Goal: Task Accomplishment & Management: Complete application form

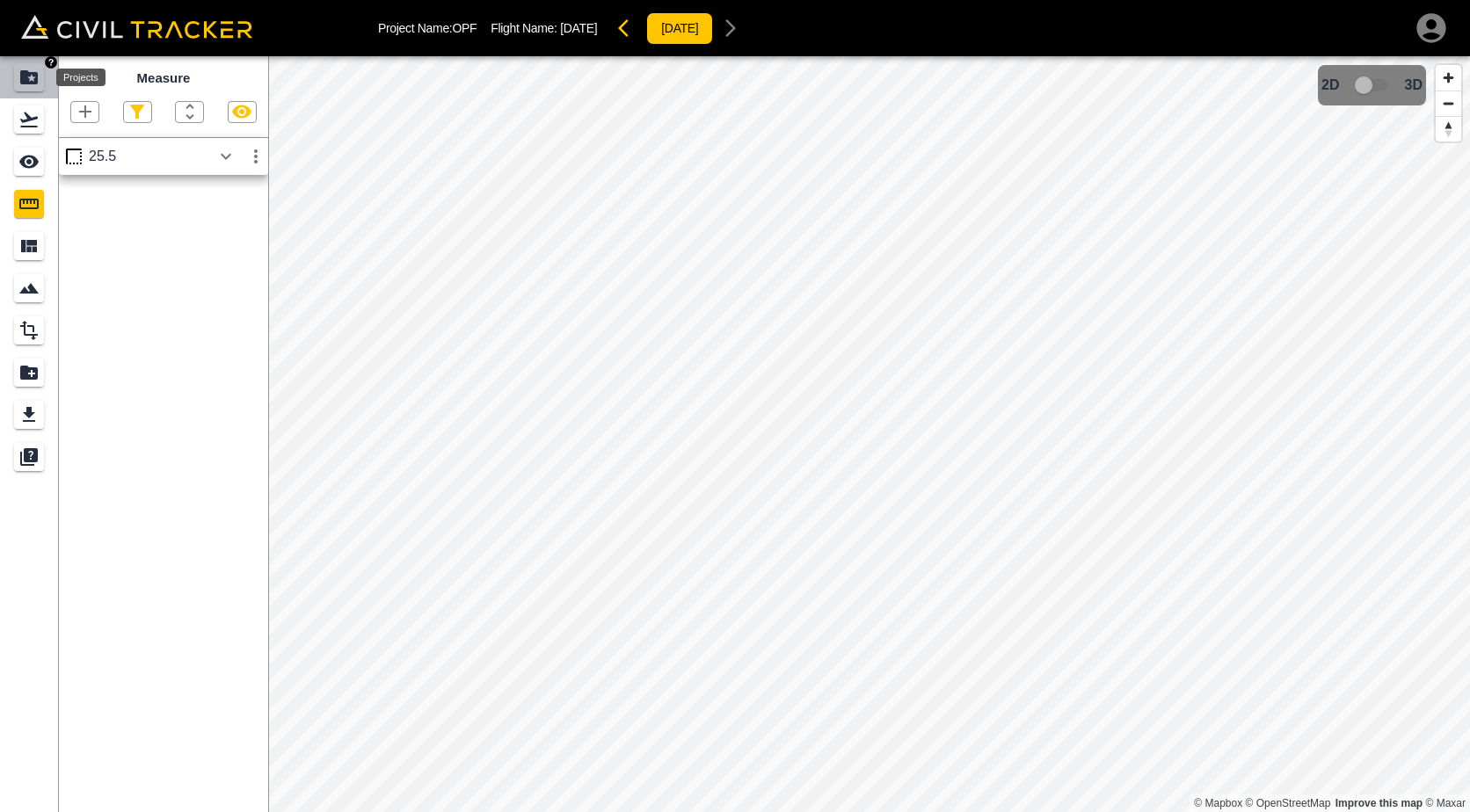
click at [32, 85] on icon "Projects" at bounding box center [29, 77] width 21 height 21
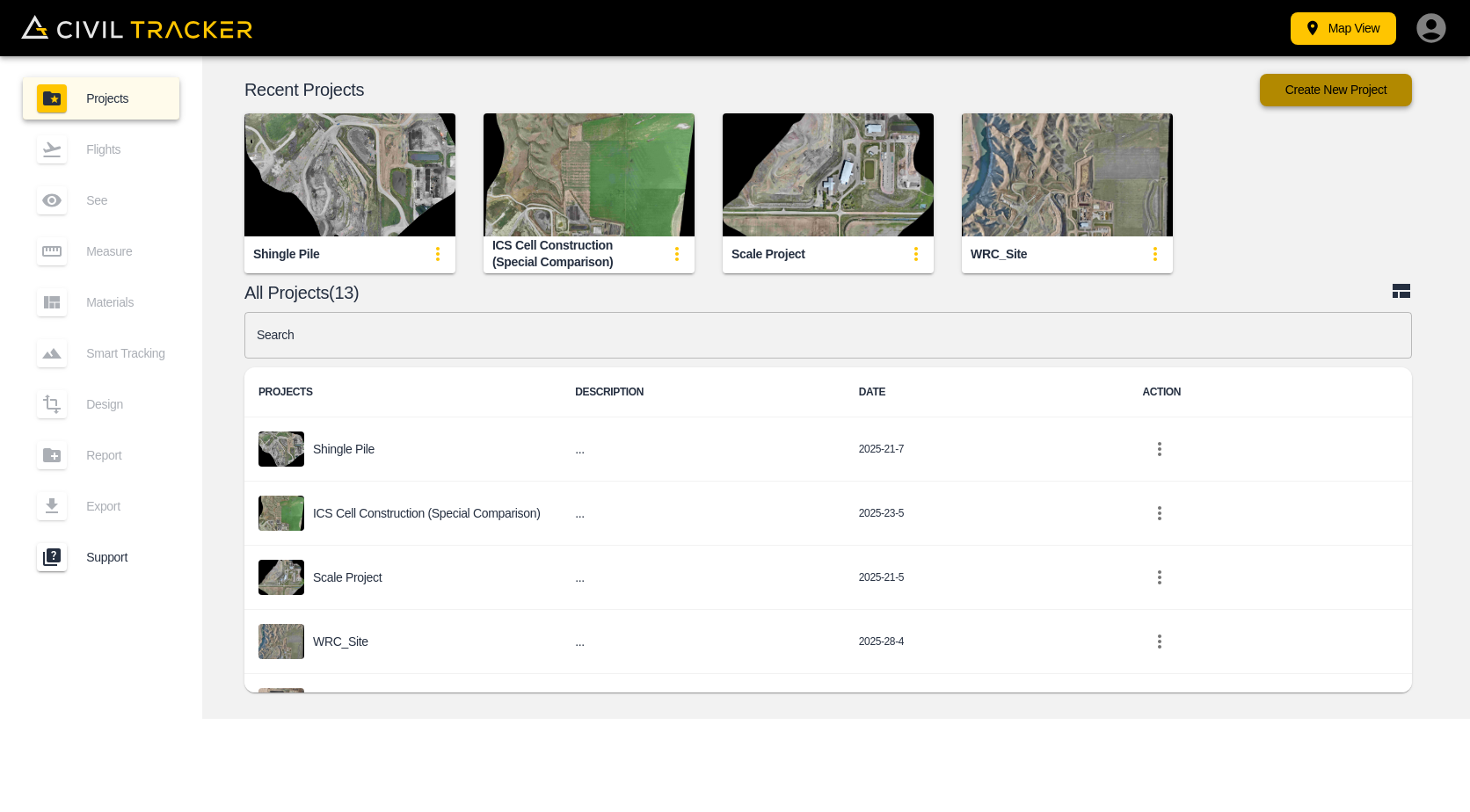
click at [1333, 94] on button "Create New Project" at bounding box center [1336, 91] width 152 height 33
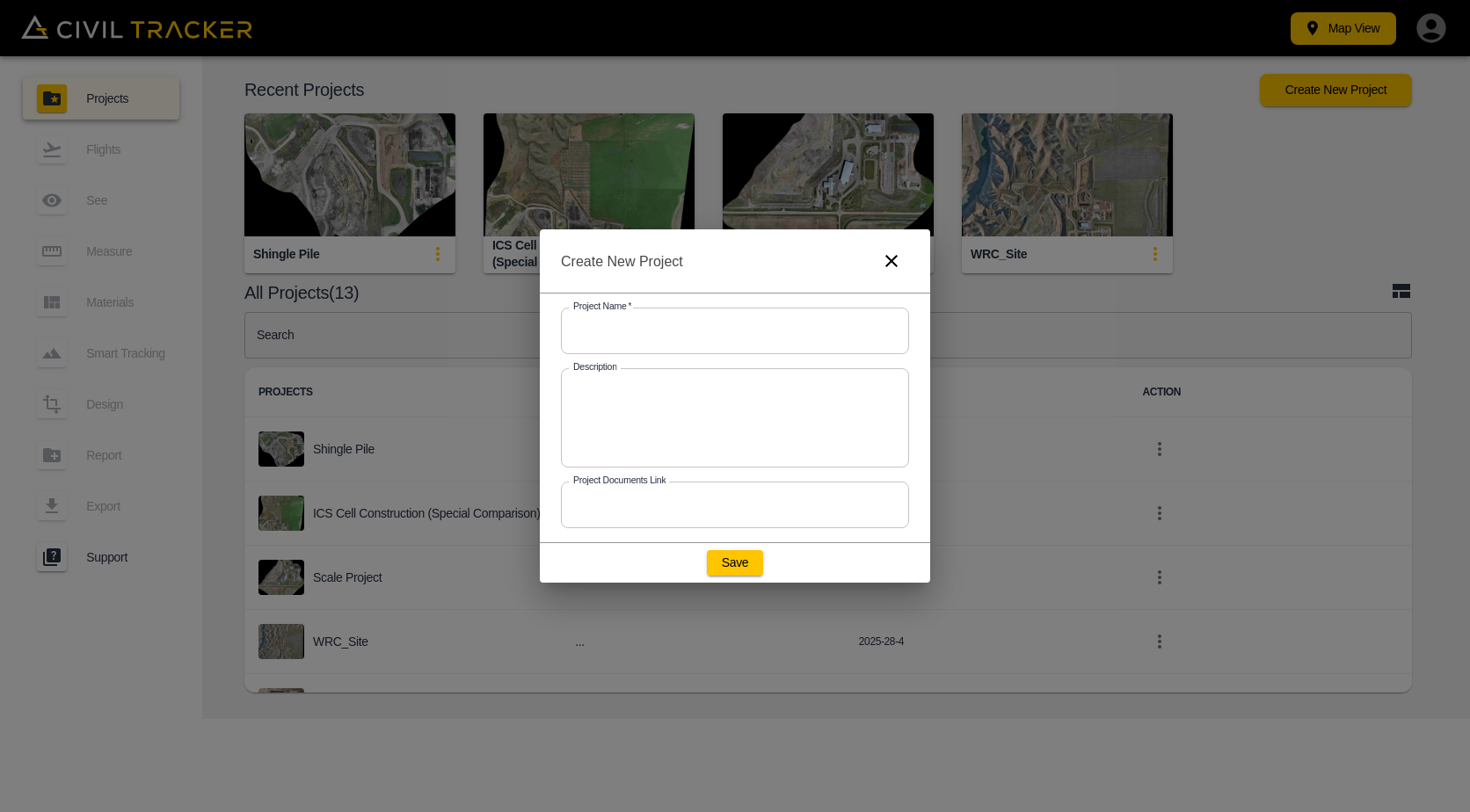
click at [719, 327] on input "text" at bounding box center [734, 331] width 348 height 46
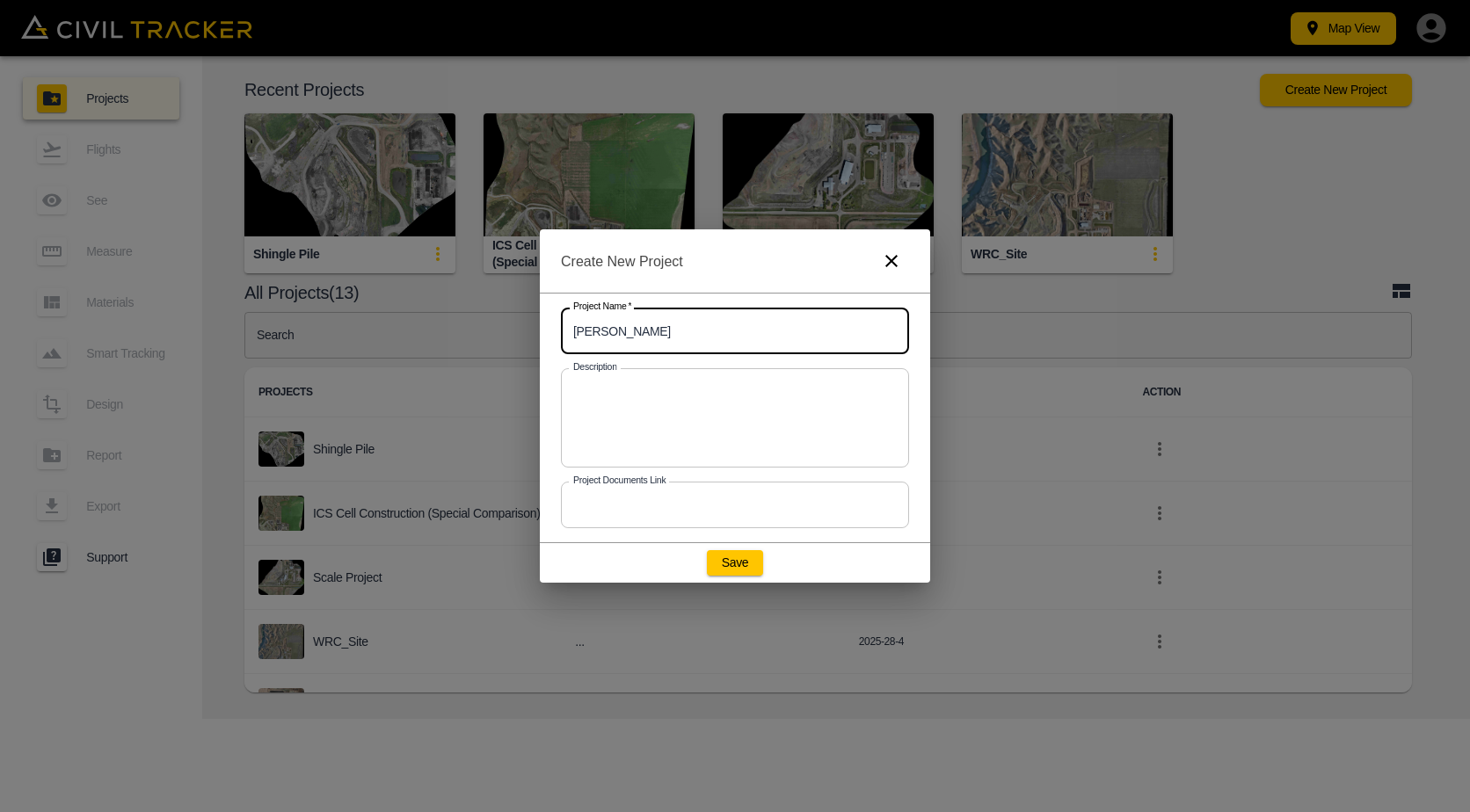
click at [675, 404] on textarea at bounding box center [734, 418] width 323 height 70
click at [758, 324] on input "[PERSON_NAME]" at bounding box center [734, 331] width 348 height 46
type input "[PERSON_NAME] Green Strip"
click at [739, 378] on div "x Description" at bounding box center [734, 418] width 348 height 99
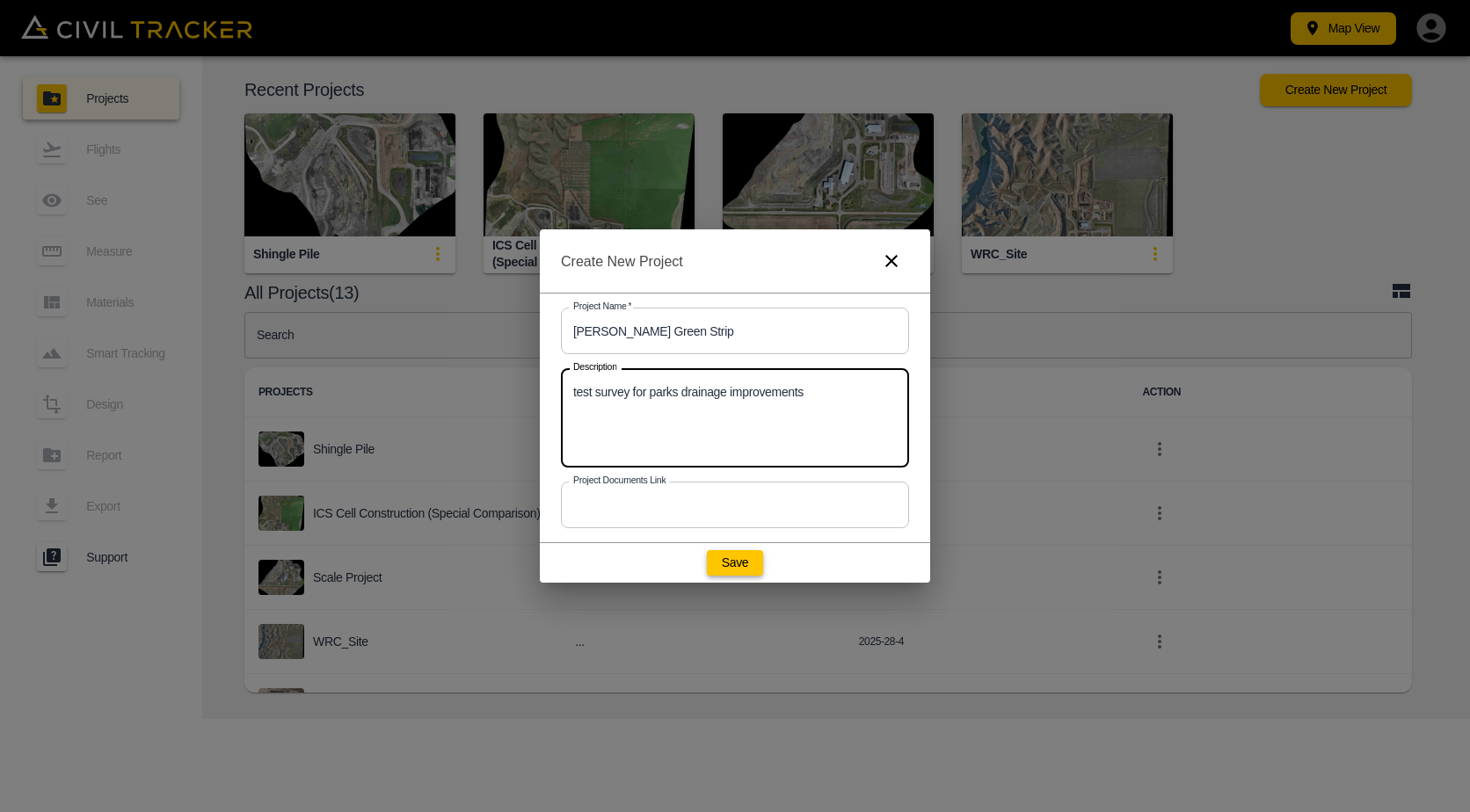
type textarea "test survey for parks drainage improvements"
click at [747, 555] on button "Save" at bounding box center [735, 563] width 56 height 25
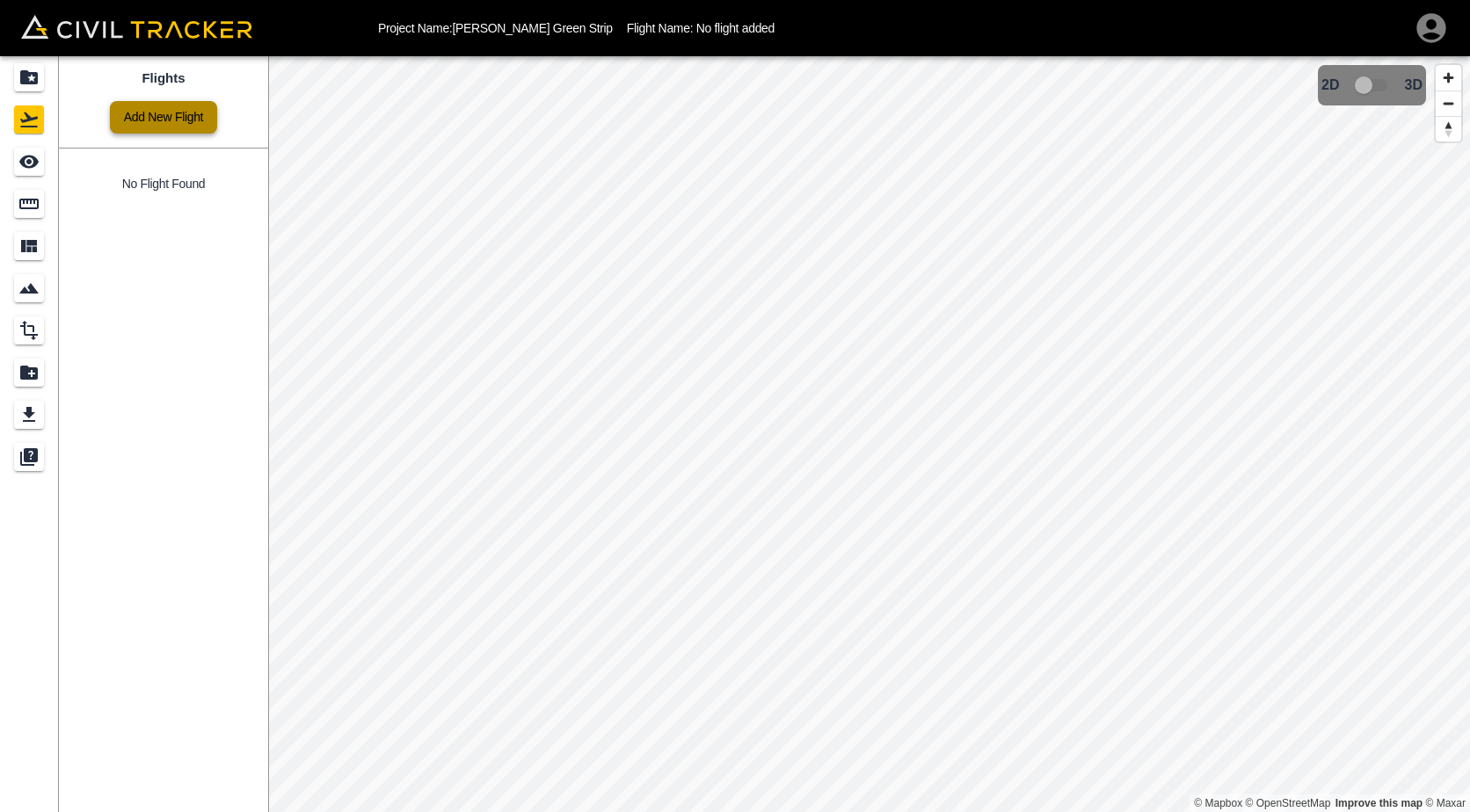
click at [181, 109] on link "Add New Flight" at bounding box center [163, 118] width 107 height 33
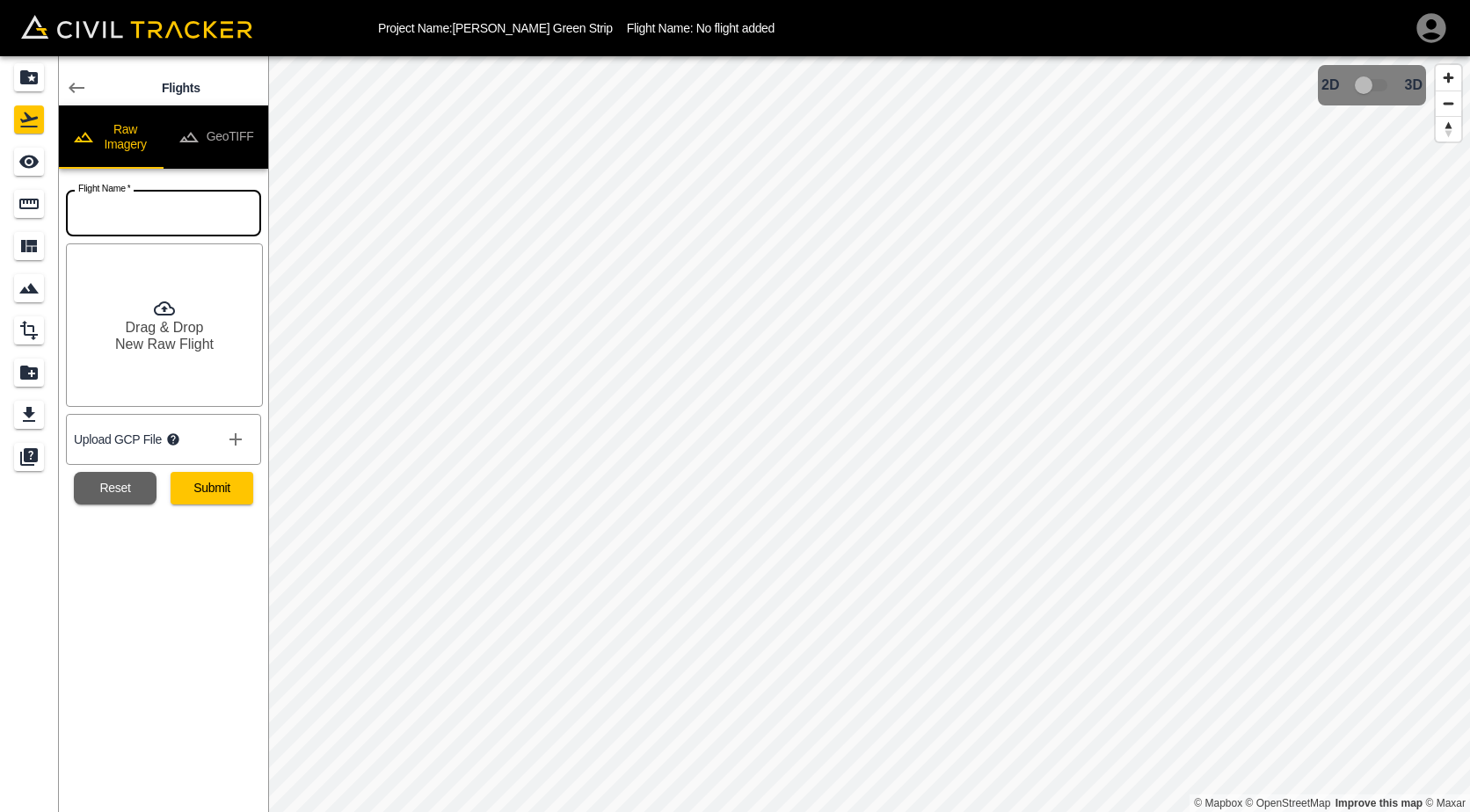
click at [177, 206] on input "text" at bounding box center [163, 213] width 195 height 46
type input "[DATE]"
click at [223, 490] on button "Submit" at bounding box center [212, 488] width 83 height 33
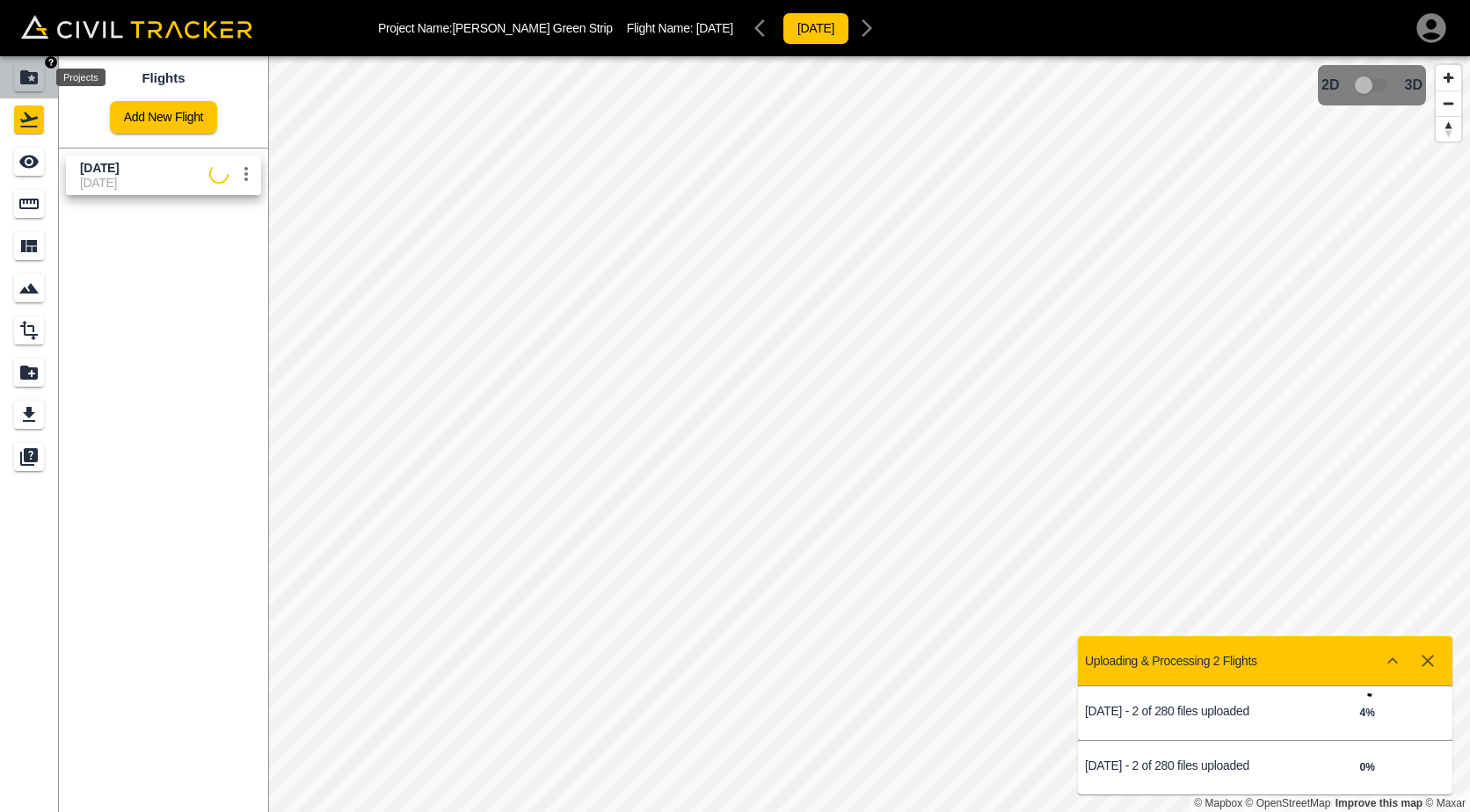
click at [33, 81] on icon "Projects" at bounding box center [29, 77] width 17 height 14
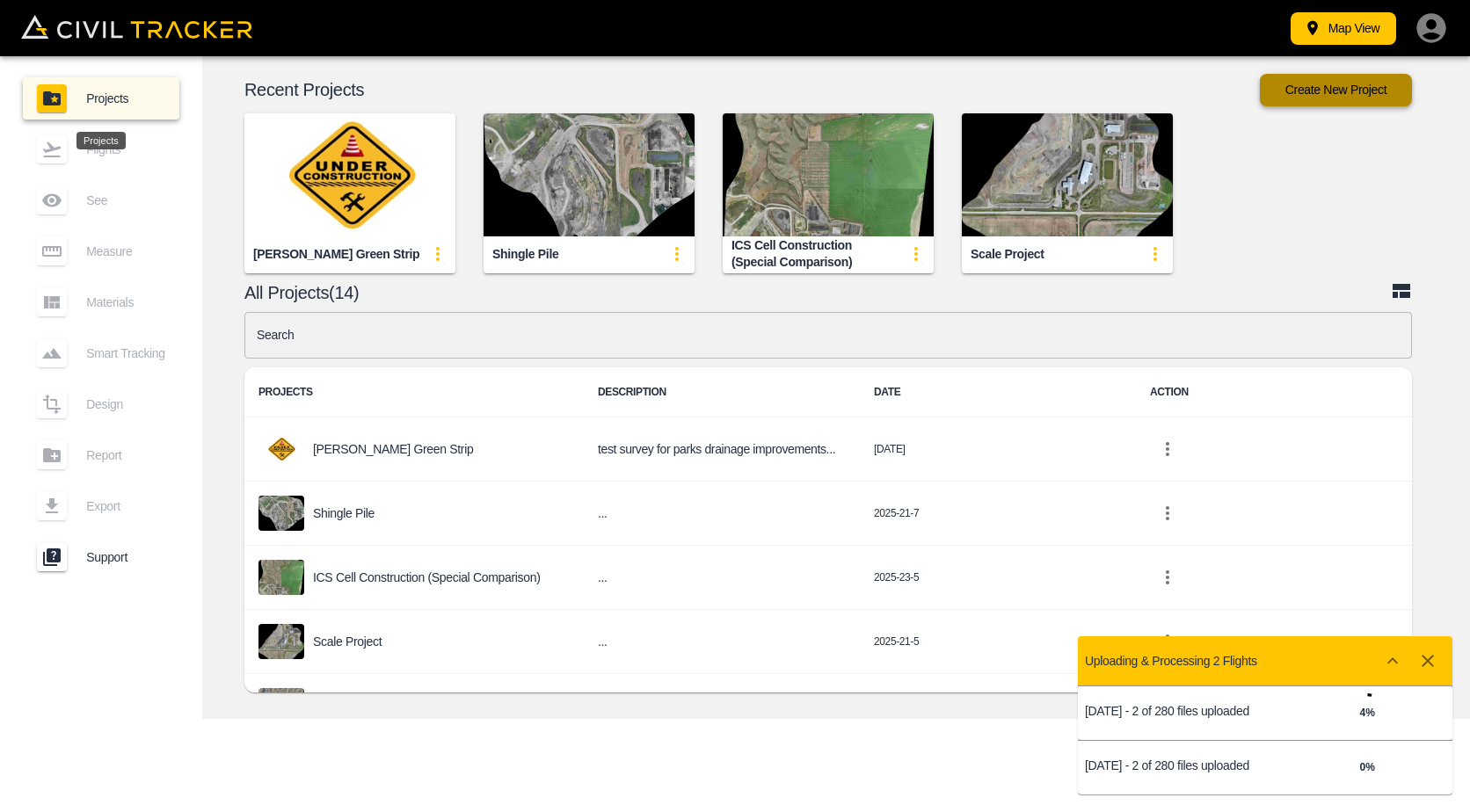
click at [1348, 88] on button "Create New Project" at bounding box center [1336, 91] width 152 height 33
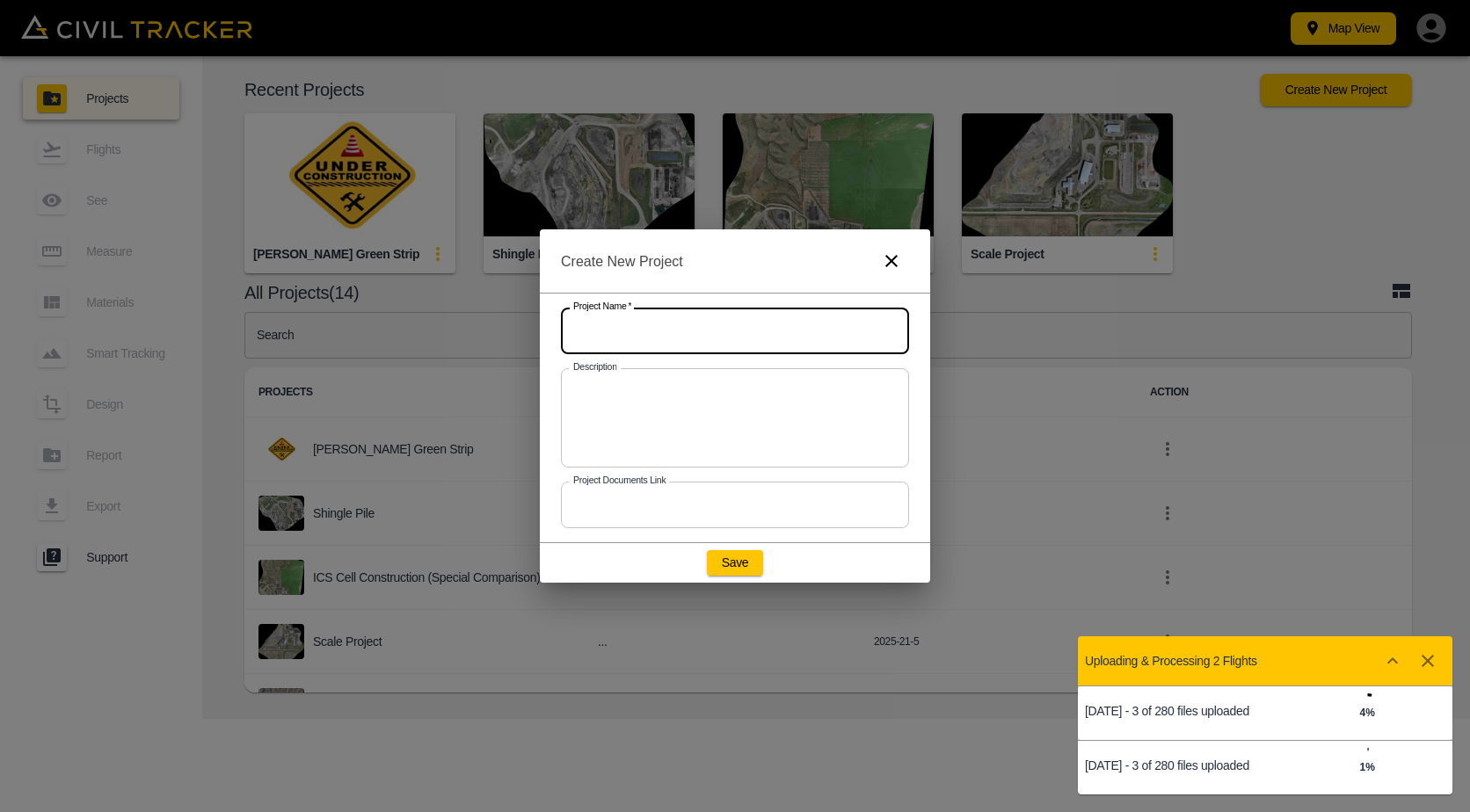
click at [707, 331] on input "text" at bounding box center [734, 331] width 348 height 46
type input "[GEOGRAPHIC_DATA]"
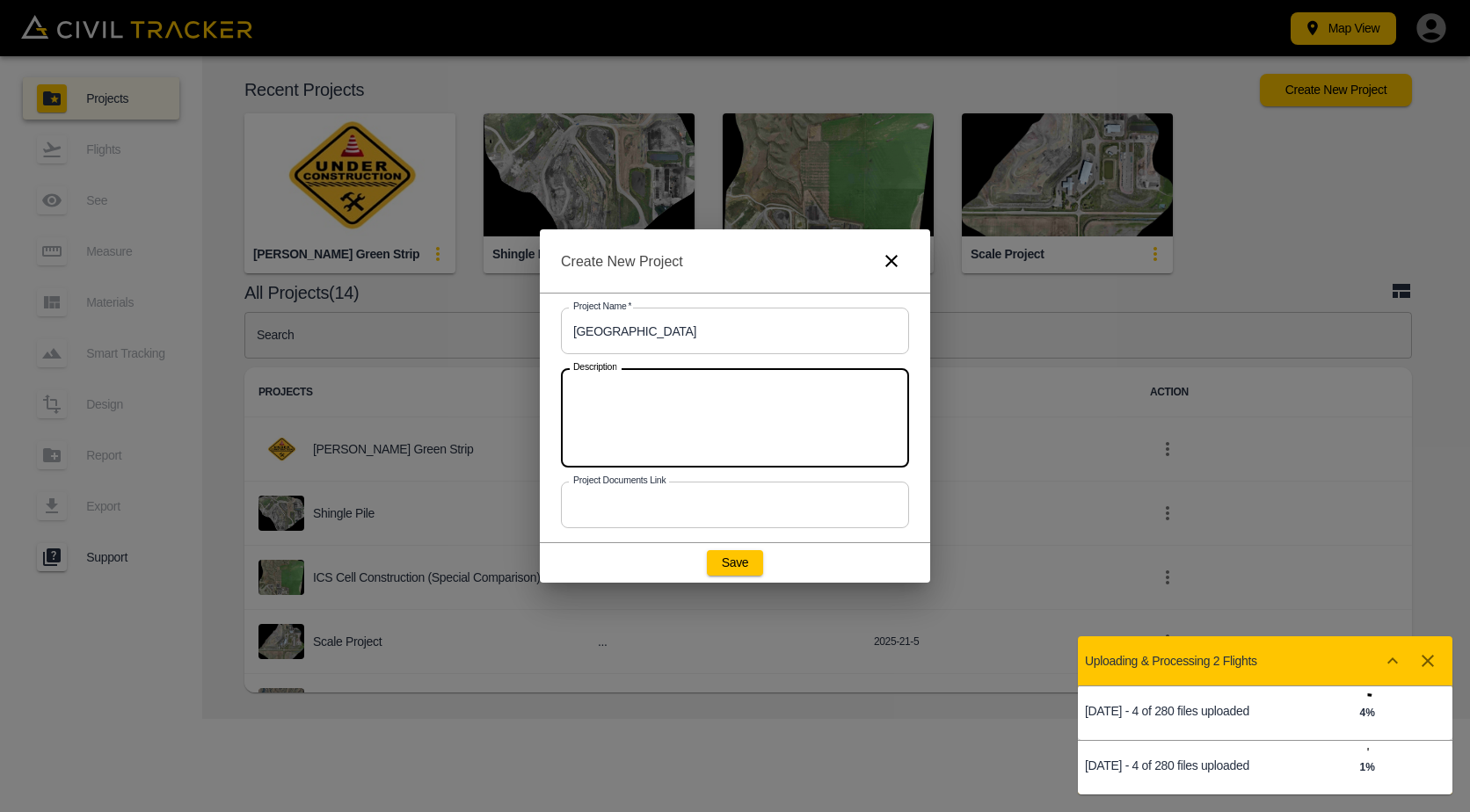
click at [683, 399] on textarea at bounding box center [734, 418] width 323 height 70
type textarea "test survey for parks russian olive study"
click at [738, 563] on button "Save" at bounding box center [735, 563] width 56 height 25
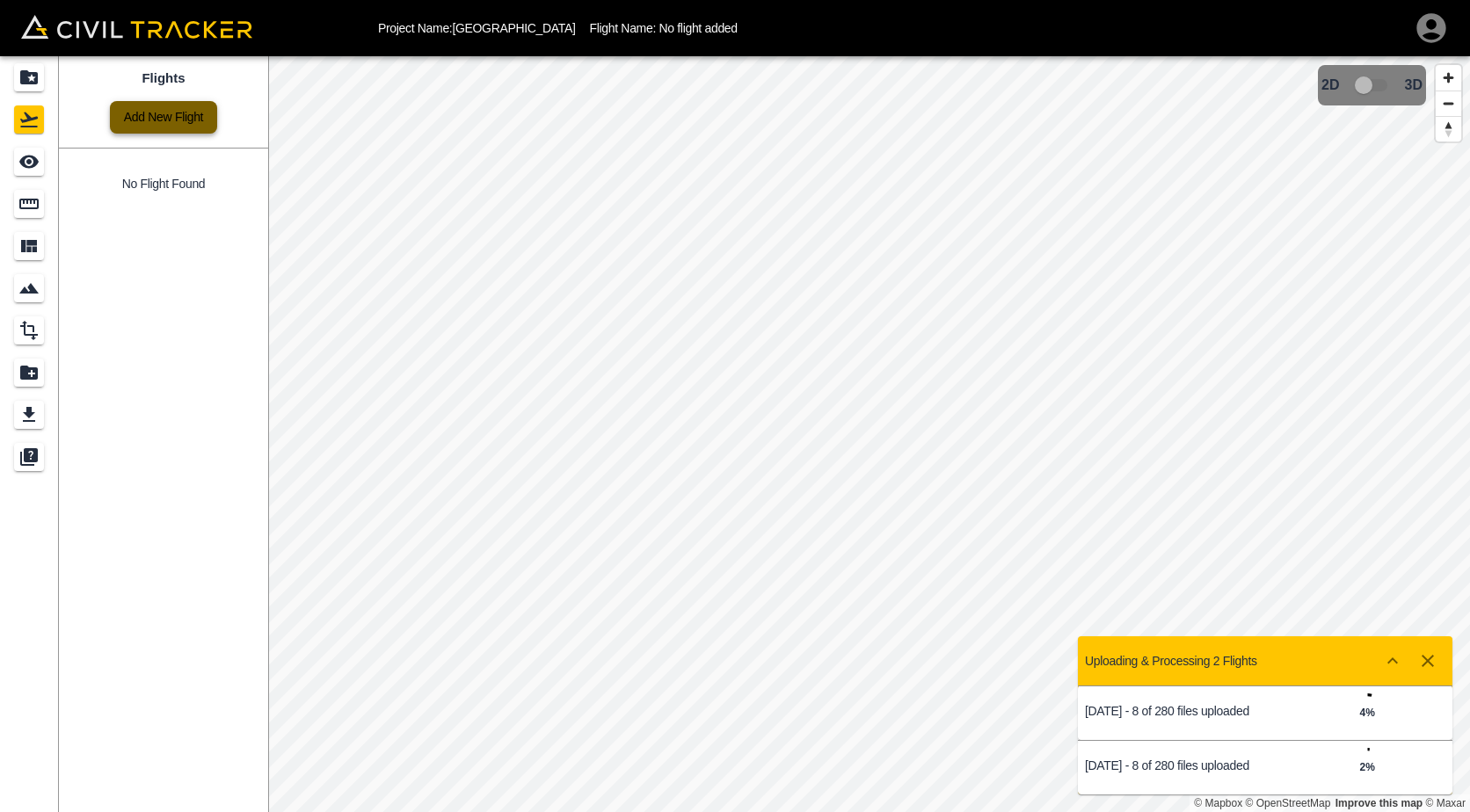
click at [183, 125] on link "Add New Flight" at bounding box center [163, 118] width 107 height 33
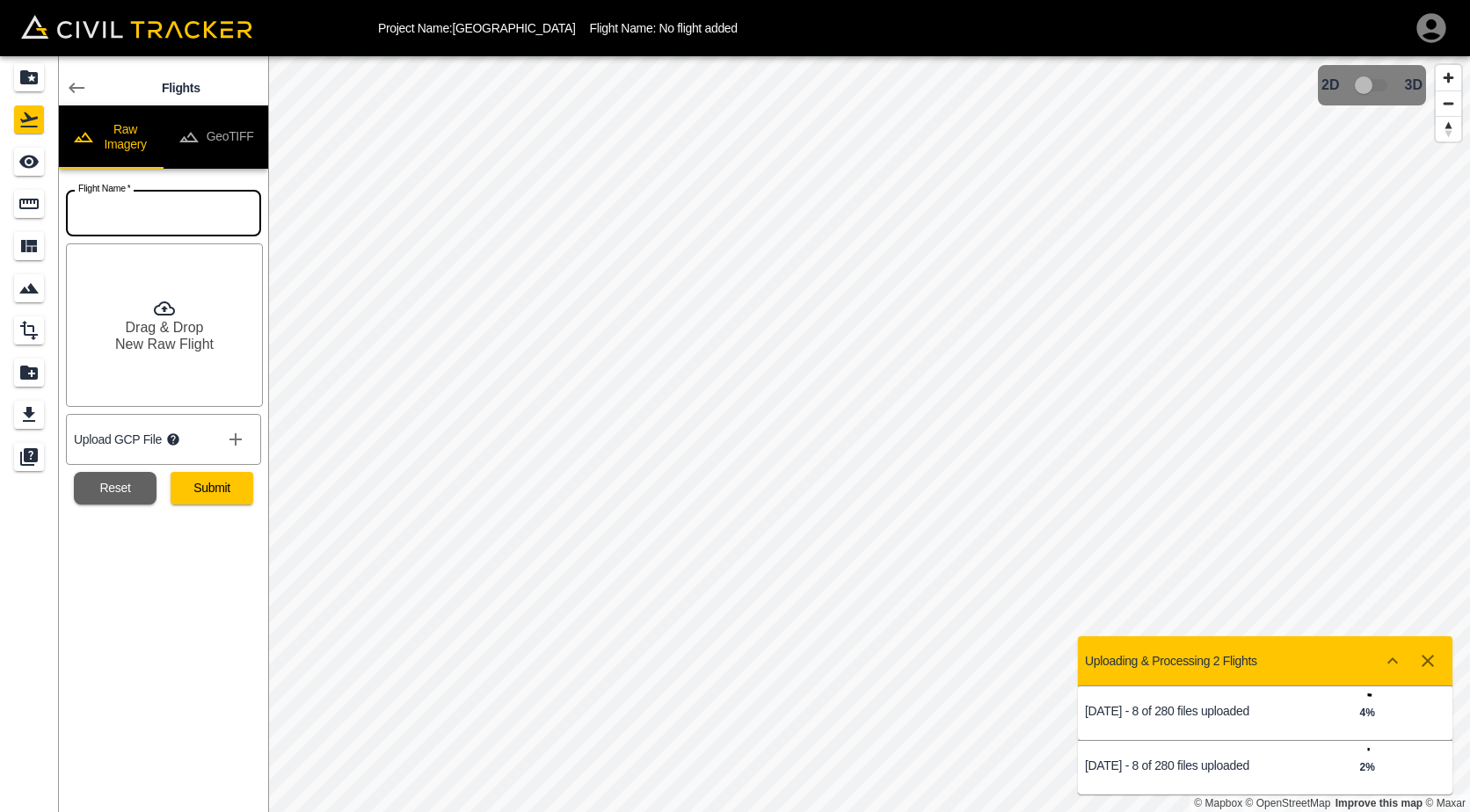
click at [152, 210] on input "text" at bounding box center [163, 213] width 195 height 46
type input "[DATE]"
click at [129, 484] on button "Reset" at bounding box center [116, 488] width 83 height 33
click at [104, 206] on input "text" at bounding box center [163, 213] width 195 height 46
type input "[DATE]"
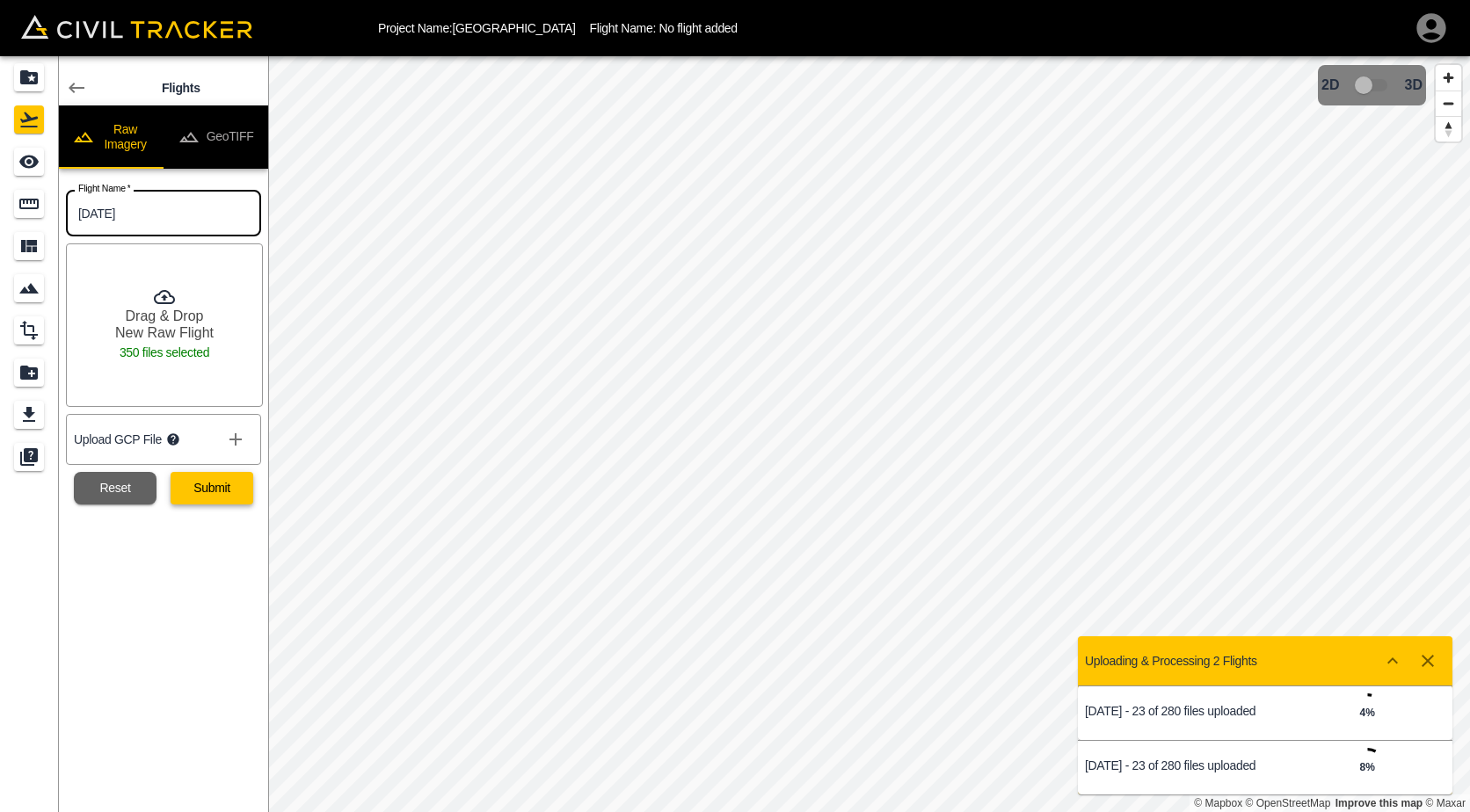
click at [235, 483] on button "Submit" at bounding box center [212, 488] width 83 height 33
